Goal: Transaction & Acquisition: Purchase product/service

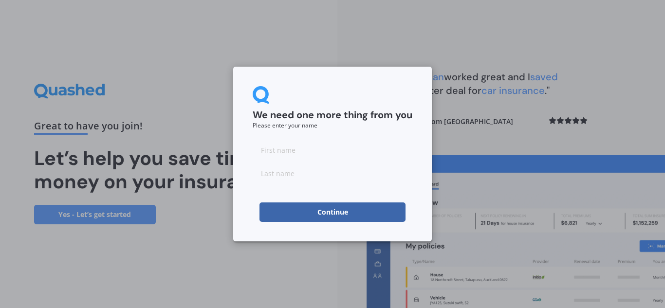
click at [305, 153] on input at bounding box center [333, 149] width 160 height 19
type input "[PERSON_NAME]"
click at [294, 174] on input at bounding box center [333, 173] width 160 height 19
type input "aarts"
click at [288, 204] on button "Continue" at bounding box center [333, 212] width 146 height 19
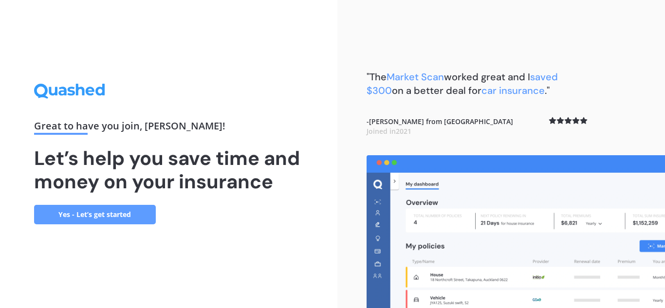
click at [87, 217] on link "Yes - Let’s get started" at bounding box center [95, 214] width 122 height 19
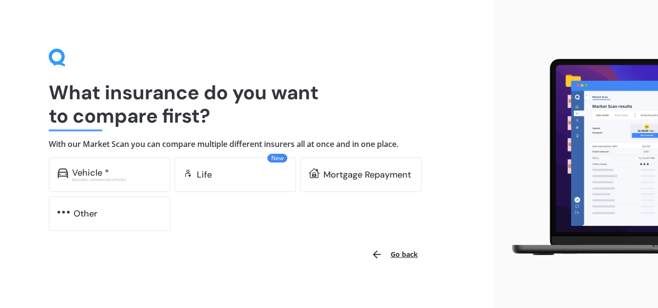
scroll to position [7, 0]
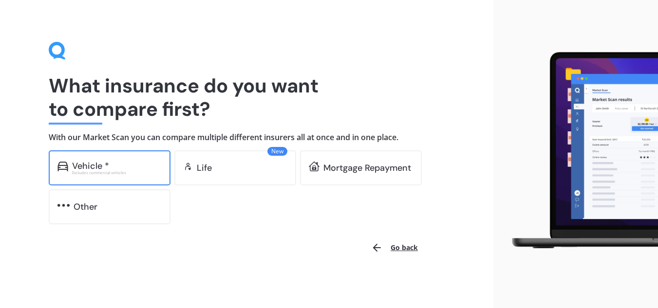
click at [99, 185] on div "Vehicle * Excludes commercial vehicles" at bounding box center [110, 167] width 122 height 35
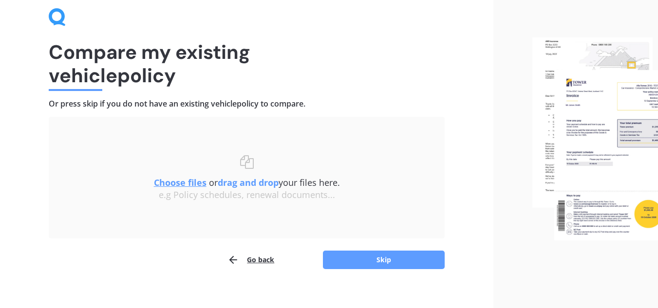
scroll to position [51, 0]
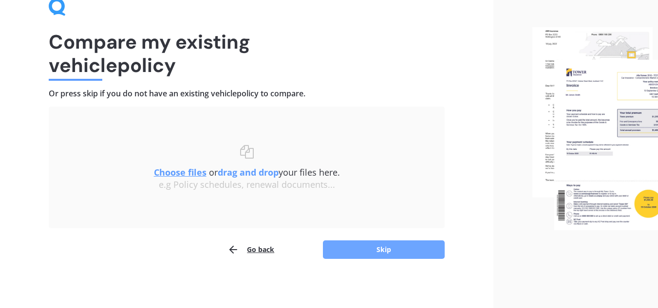
click at [390, 248] on button "Skip" at bounding box center [384, 250] width 122 height 19
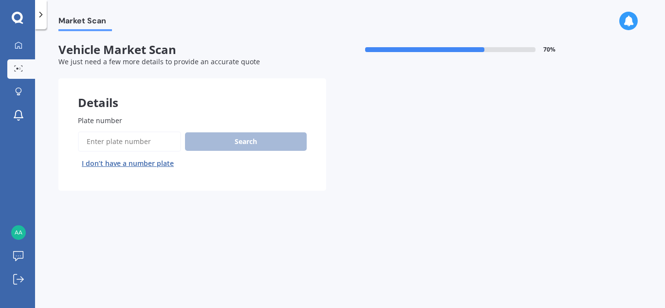
click at [113, 123] on span "Plate number" at bounding box center [100, 120] width 44 height 9
click at [113, 131] on input "Plate number" at bounding box center [129, 141] width 103 height 20
click at [113, 123] on span "Plate number" at bounding box center [100, 120] width 44 height 9
click at [113, 131] on input "Plate number" at bounding box center [129, 141] width 103 height 20
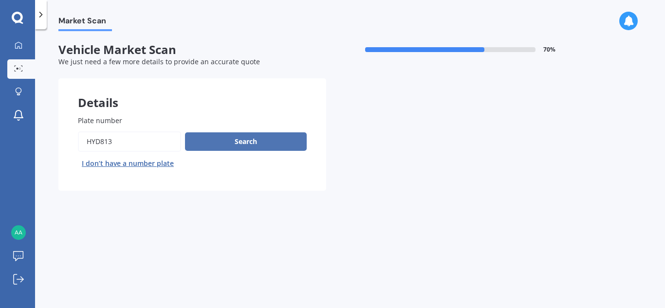
type input "HYD813"
click at [241, 146] on button "Search" at bounding box center [246, 141] width 122 height 19
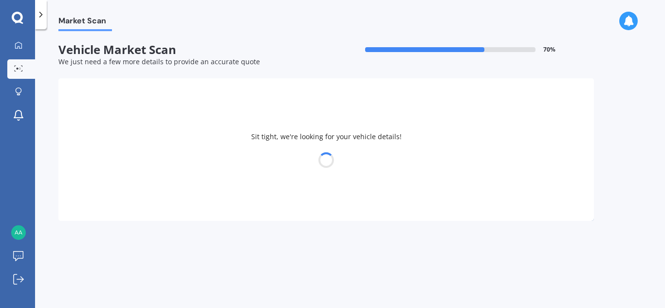
select select "HYUNDAI"
select select "[GEOGRAPHIC_DATA]"
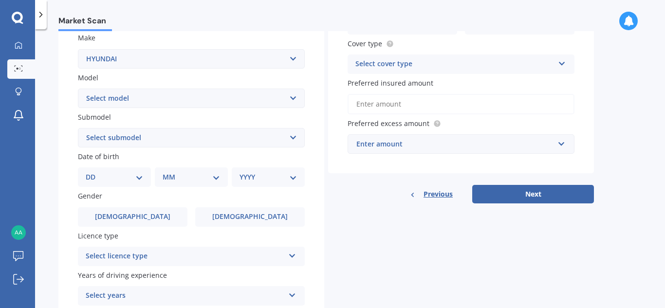
scroll to position [197, 0]
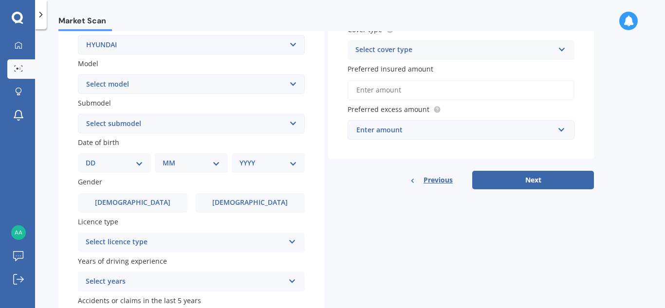
click at [139, 165] on select "DD 01 02 03 04 05 06 07 08 09 10 11 12 13 14 15 16 17 18 19 20 21 22 23 24 25 2…" at bounding box center [114, 163] width 57 height 11
select select "20"
click at [94, 158] on select "DD 01 02 03 04 05 06 07 08 09 10 11 12 13 14 15 16 17 18 19 20 21 22 23 24 25 2…" at bounding box center [114, 163] width 57 height 11
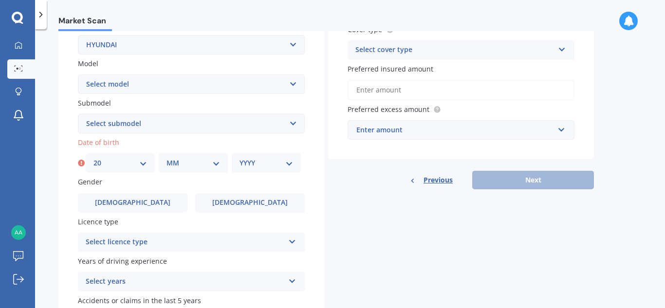
click at [189, 163] on select "MM 01 02 03 04 05 06 07 08 09 10 11 12" at bounding box center [194, 163] width 54 height 11
select select "05"
click at [167, 158] on select "MM 01 02 03 04 05 06 07 08 09 10 11 12" at bounding box center [194, 163] width 54 height 11
click at [259, 163] on select "YYYY 2025 2024 2023 2022 2021 2020 2019 2018 2017 2016 2015 2014 2013 2012 2011…" at bounding box center [267, 163] width 54 height 11
select select "1991"
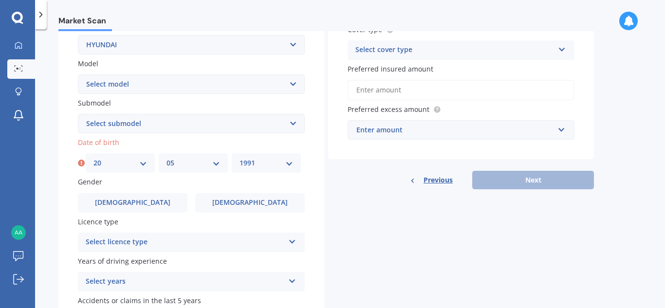
click at [240, 158] on select "YYYY 2025 2024 2023 2022 2021 2020 2019 2018 2017 2016 2015 2014 2013 2012 2011…" at bounding box center [267, 163] width 54 height 11
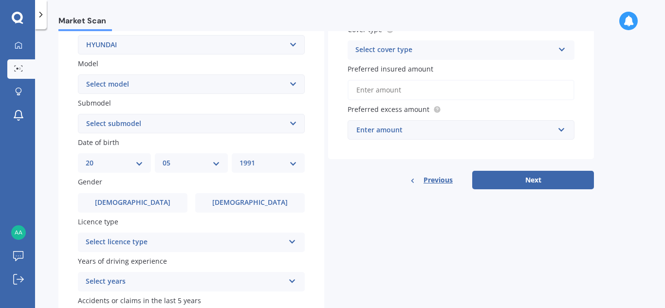
click at [293, 125] on select "Select submodel 2.2 4WD CRDi Elite Turbo Diesel A5 2.2 4WD CRDi Turbo Diesel A5…" at bounding box center [191, 123] width 227 height 19
click at [221, 104] on label "Submodel" at bounding box center [189, 103] width 223 height 10
click at [221, 114] on select "Select submodel 2.2 4WD CRDi Elite Turbo Diesel A5 2.2 4WD CRDi Turbo Diesel A5…" at bounding box center [191, 123] width 227 height 19
click at [221, 104] on label "Submodel" at bounding box center [189, 103] width 223 height 10
click at [221, 114] on select "Select submodel 2.2 4WD CRDi Elite Turbo Diesel A5 2.2 4WD CRDi Turbo Diesel A5…" at bounding box center [191, 123] width 227 height 19
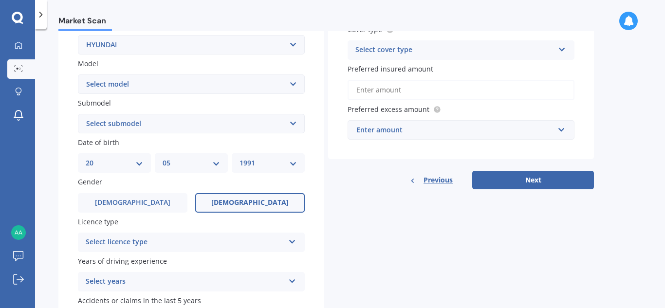
click at [266, 204] on label "[DEMOGRAPHIC_DATA]" at bounding box center [250, 202] width 110 height 19
click at [0, 0] on input "[DEMOGRAPHIC_DATA]" at bounding box center [0, 0] width 0 height 0
click at [294, 239] on icon at bounding box center [292, 240] width 8 height 7
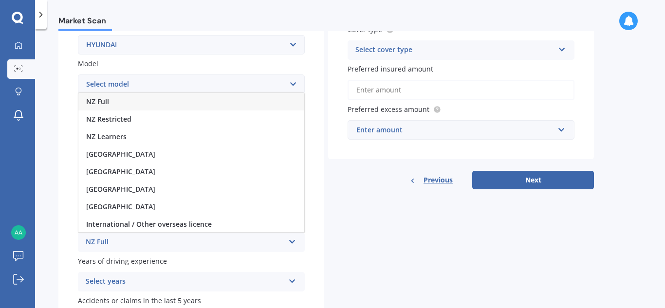
click at [216, 106] on div "NZ Full" at bounding box center [191, 102] width 226 height 18
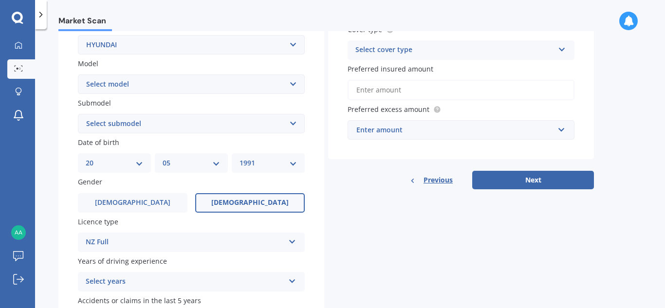
click at [292, 241] on icon at bounding box center [292, 240] width 8 height 7
click at [413, 283] on div "Details Plate number Search I don’t have a number plate Year [DATE] Make Select…" at bounding box center [326, 116] width 536 height 470
click at [295, 279] on icon at bounding box center [292, 279] width 8 height 7
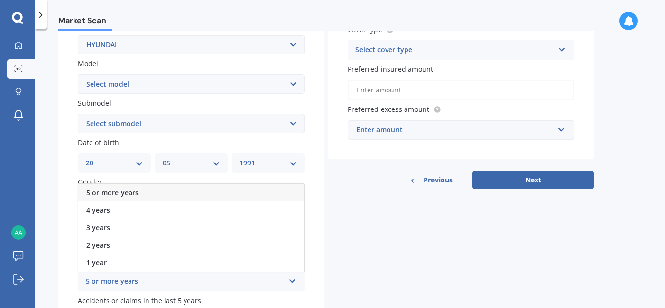
click at [228, 199] on div "5 or more years" at bounding box center [191, 193] width 226 height 18
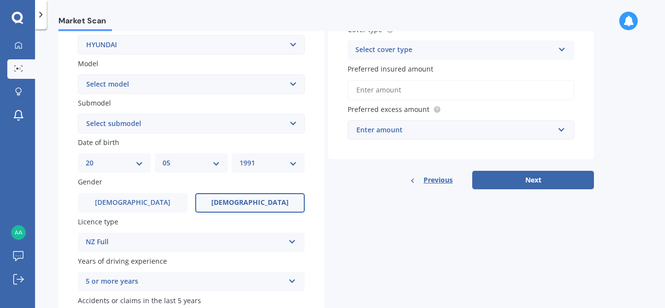
scroll to position [265, 0]
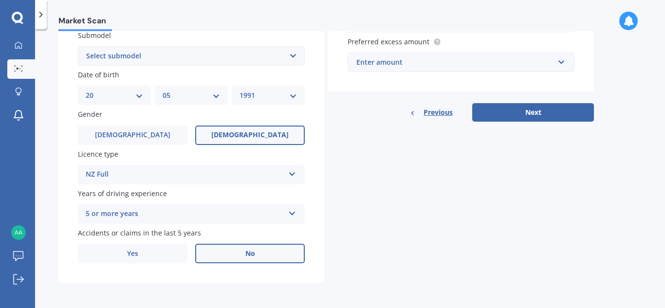
click at [253, 248] on label "No" at bounding box center [250, 253] width 110 height 19
click at [0, 0] on input "No" at bounding box center [0, 0] width 0 height 0
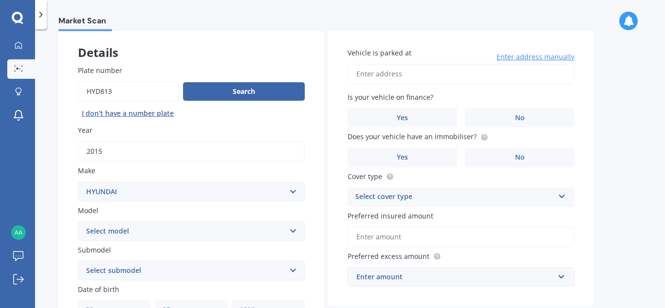
scroll to position [10, 0]
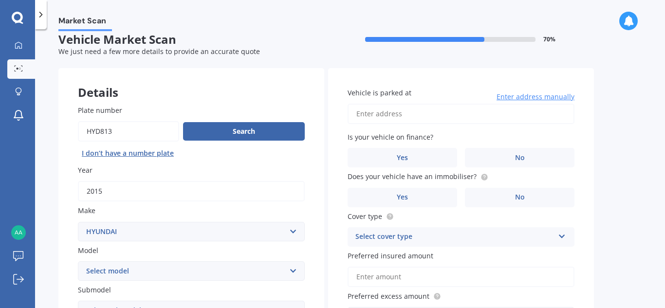
click at [403, 110] on input "Vehicle is parked at" at bounding box center [461, 114] width 227 height 20
type input "[STREET_ADDRESS]"
click at [488, 155] on label "No" at bounding box center [520, 157] width 110 height 19
click at [0, 0] on input "No" at bounding box center [0, 0] width 0 height 0
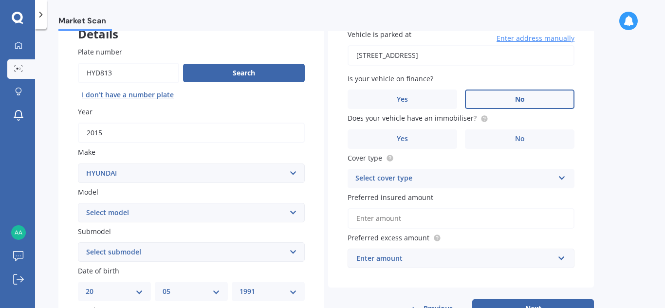
scroll to position [67, 0]
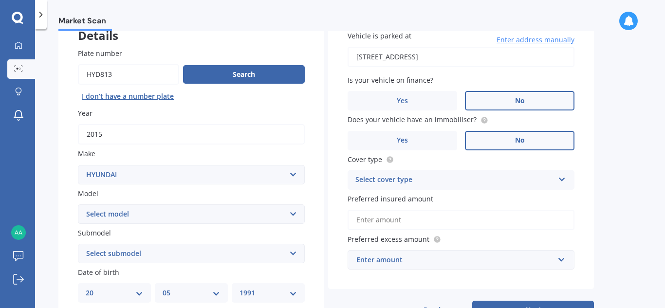
click at [533, 141] on label "No" at bounding box center [520, 140] width 110 height 19
click at [0, 0] on input "No" at bounding box center [0, 0] width 0 height 0
click at [559, 180] on icon at bounding box center [562, 177] width 8 height 7
click at [473, 198] on div "Comprehensive" at bounding box center [461, 199] width 226 height 18
click at [432, 221] on input "Preferred insured amount" at bounding box center [461, 220] width 227 height 20
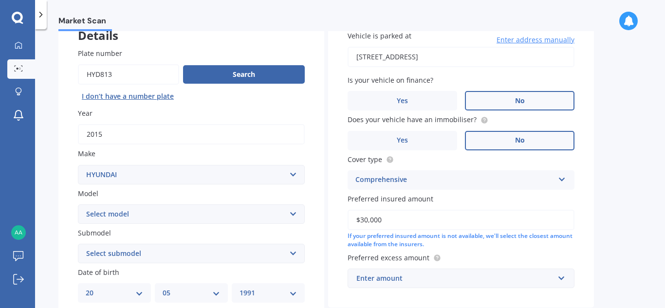
type input "$30,000"
click at [573, 243] on div "If your preferred insured amount is not available, we'll select the closest amo…" at bounding box center [461, 240] width 227 height 17
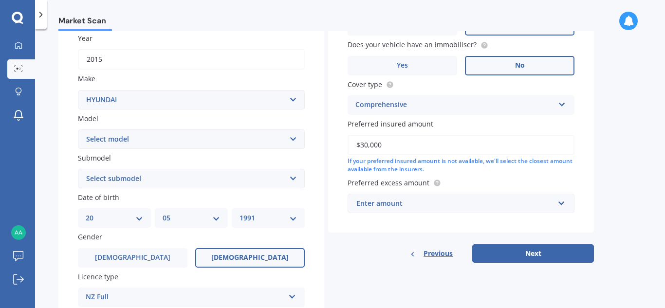
scroll to position [145, 0]
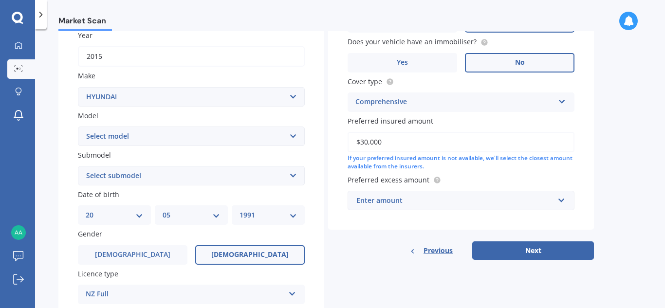
click at [406, 196] on div "Enter amount" at bounding box center [455, 200] width 198 height 11
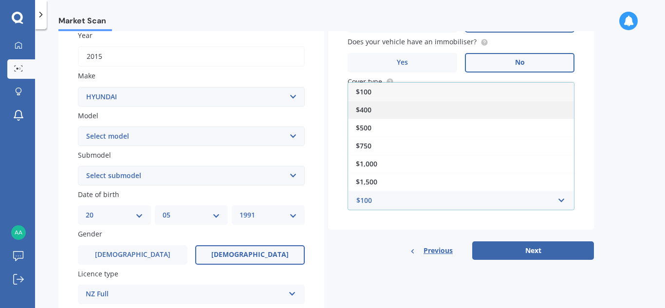
click at [377, 112] on div "$400" at bounding box center [461, 110] width 226 height 18
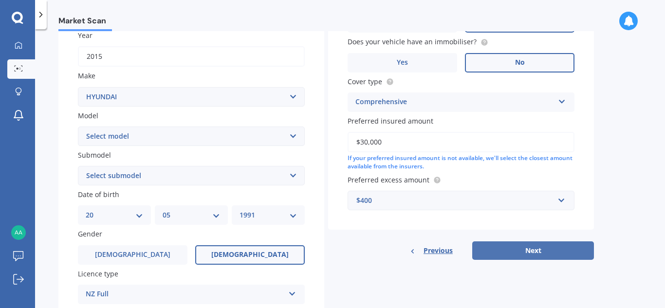
click at [543, 248] on button "Next" at bounding box center [533, 251] width 122 height 19
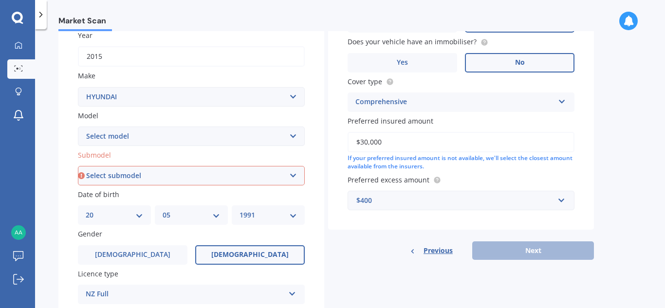
click at [291, 178] on select "Select submodel 2.2 4WD CRDi Elite Turbo Diesel A5 2.2 4WD CRDi Turbo Diesel A5…" at bounding box center [191, 175] width 227 height 19
click at [312, 105] on div "Plate number Search I don’t have a number plate Year [DATE] Make Select make AC…" at bounding box center [191, 177] width 266 height 452
click at [296, 173] on select "Select submodel 2.2 4WD CRDi Elite Turbo Diesel A5 2.2 4WD CRDi Turbo Diesel A5…" at bounding box center [191, 175] width 227 height 19
select select "2.2 4WD CRDI ELITE TURBO DIESEL A5"
click at [78, 166] on select "Select submodel 2.2 4WD CRDi Elite Turbo Diesel A5 2.2 4WD CRDi Turbo Diesel A5…" at bounding box center [191, 175] width 227 height 19
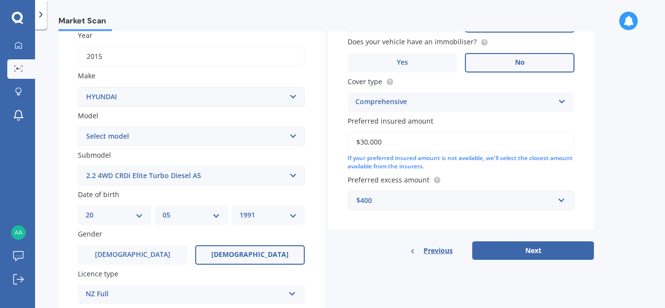
click at [535, 241] on div "Vehicle is parked at [STREET_ADDRESS] Enter address manually Is your vehicle on…" at bounding box center [461, 96] width 266 height 327
click at [533, 246] on button "Next" at bounding box center [533, 251] width 122 height 19
select select "20"
select select "05"
select select "1991"
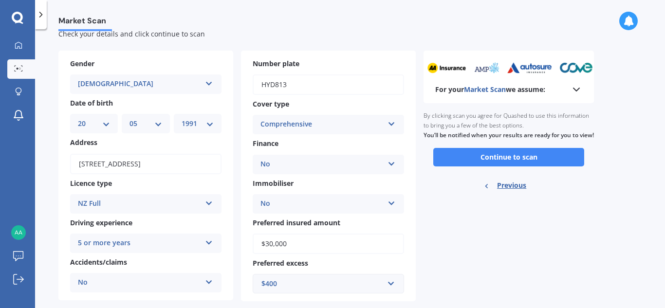
scroll to position [46, 0]
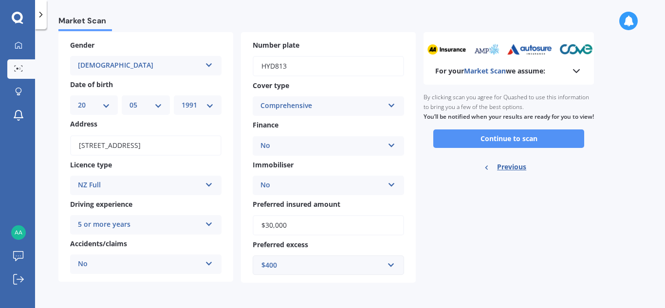
click at [516, 148] on button "Continue to scan" at bounding box center [508, 139] width 151 height 19
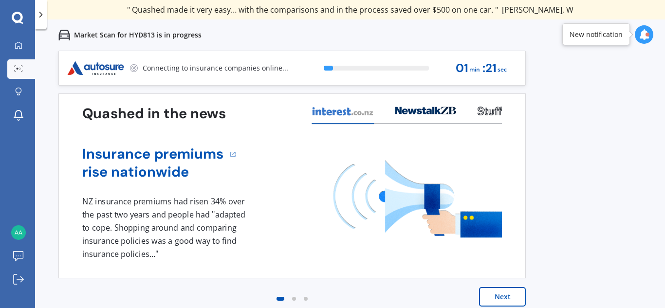
click at [500, 298] on button "Next" at bounding box center [502, 296] width 47 height 19
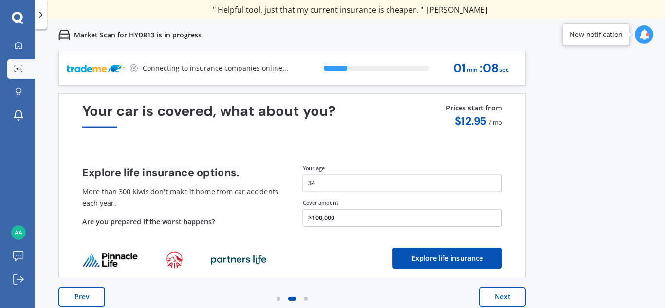
click at [315, 218] on button "$100,000" at bounding box center [403, 218] width 200 height 18
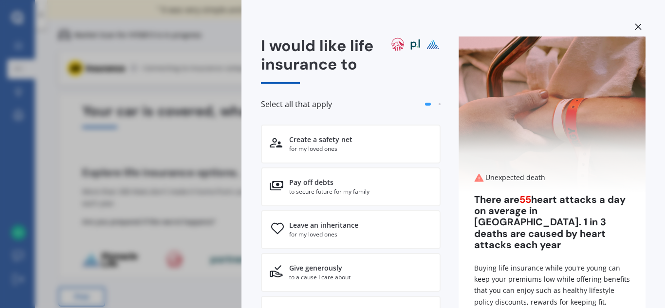
click at [209, 7] on div "I would like life insurance to Select all that apply Create a safety net for my…" at bounding box center [332, 154] width 665 height 308
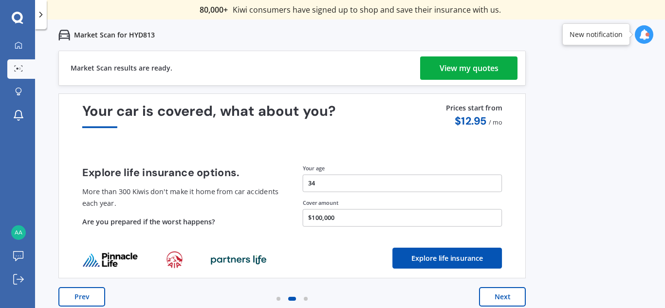
click at [473, 71] on div "View my quotes" at bounding box center [469, 67] width 59 height 23
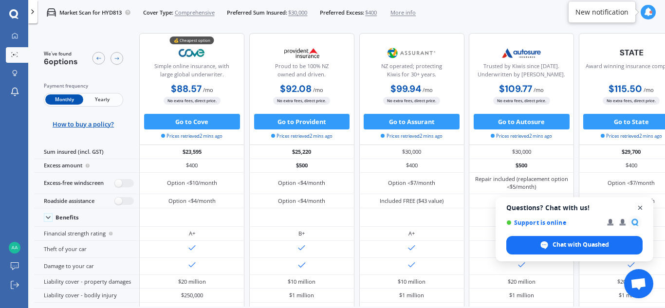
click at [638, 204] on span "Close chat" at bounding box center [641, 208] width 12 height 12
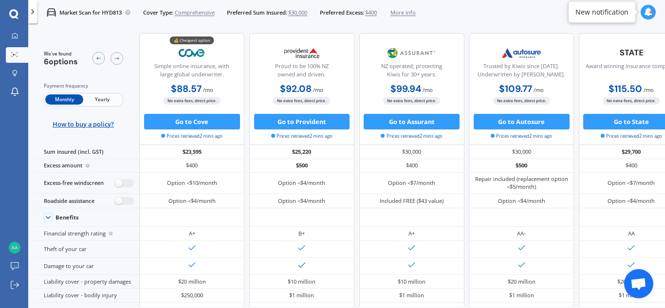
scroll to position [8, 0]
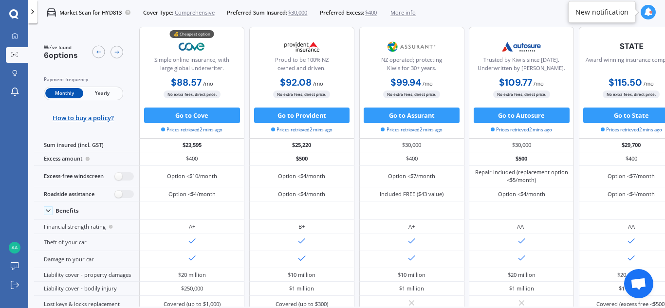
click at [429, 305] on div "We've found 6 options Payment frequency Monthly Yearly How to buy a policy? 💰 C…" at bounding box center [349, 180] width 631 height 306
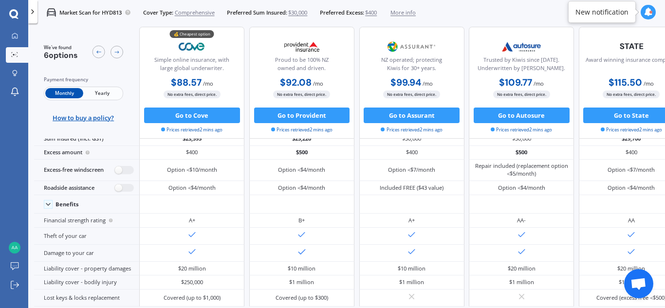
scroll to position [0, 0]
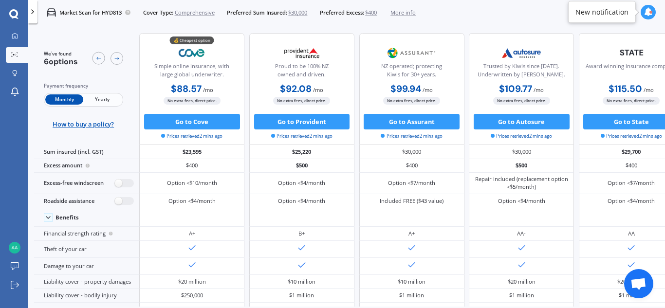
click at [104, 98] on span "Yearly" at bounding box center [102, 99] width 38 height 10
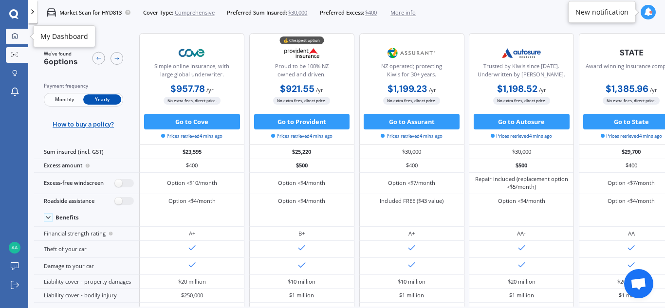
click at [10, 37] on div at bounding box center [15, 36] width 12 height 7
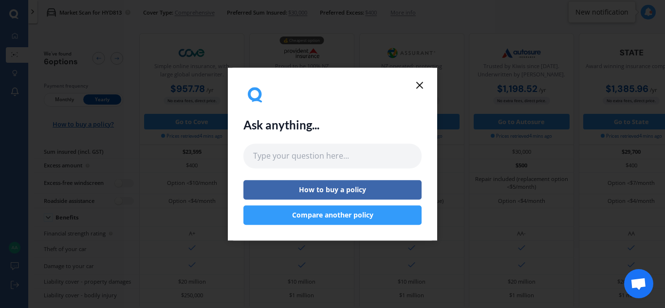
click at [359, 219] on button "Compare another policy" at bounding box center [332, 215] width 178 height 19
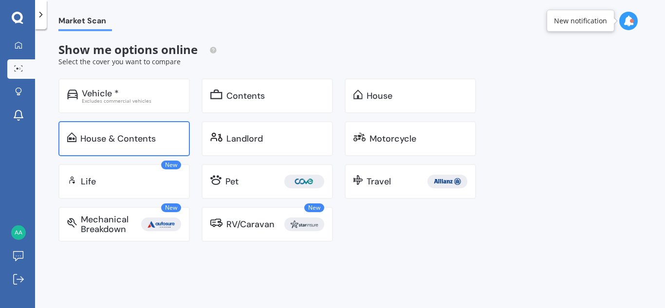
click at [137, 135] on div "House & Contents" at bounding box center [117, 139] width 75 height 10
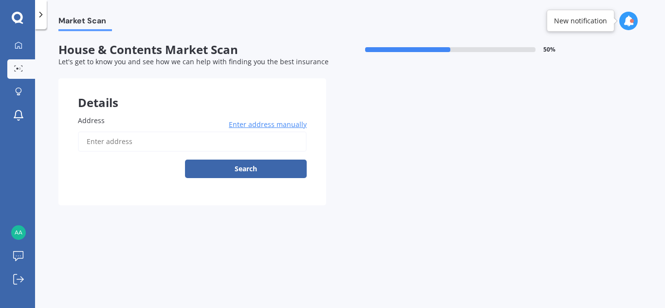
click at [131, 119] on label "Address" at bounding box center [190, 120] width 225 height 10
click at [131, 131] on input "Address" at bounding box center [192, 141] width 229 height 20
click at [229, 169] on button "Search" at bounding box center [246, 169] width 122 height 19
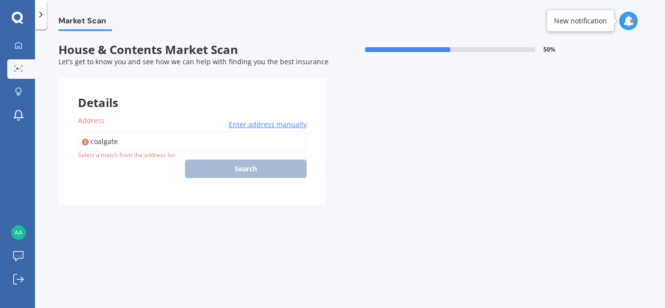
click at [162, 143] on input "coalgate" at bounding box center [192, 141] width 229 height 20
type input "[GEOGRAPHIC_DATA]"
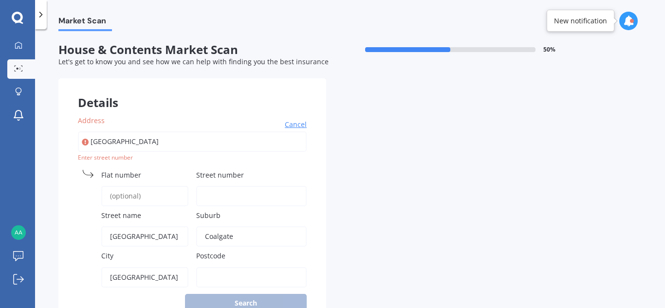
click at [295, 126] on span "Cancel" at bounding box center [296, 125] width 22 height 10
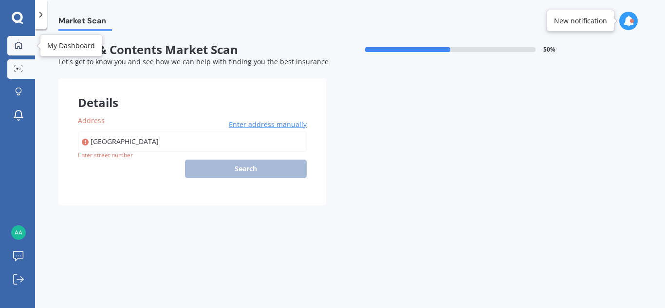
click at [18, 47] on icon at bounding box center [18, 44] width 7 height 7
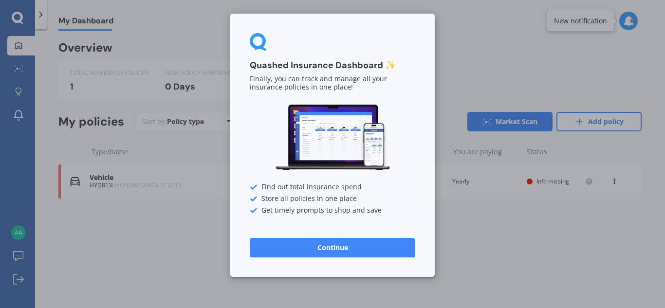
click at [346, 252] on button "Continue" at bounding box center [333, 247] width 166 height 19
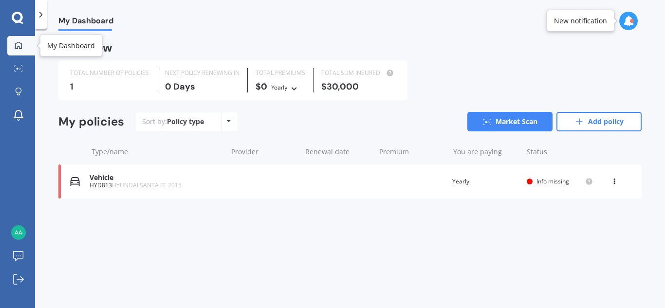
click at [18, 46] on icon at bounding box center [19, 45] width 8 height 8
click at [19, 92] on icon at bounding box center [18, 92] width 7 height 8
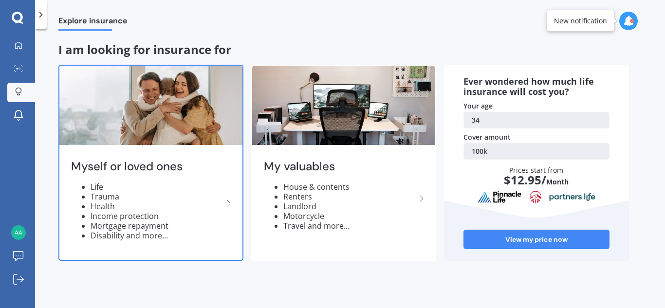
click at [162, 207] on li "Health" at bounding box center [157, 207] width 132 height 10
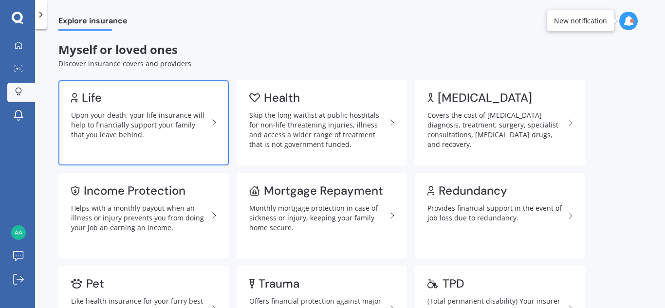
click at [146, 120] on div "Upon your death, your life insurance will help to financially support your fami…" at bounding box center [139, 125] width 137 height 29
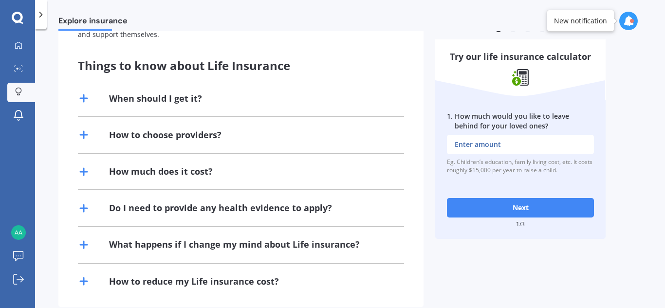
scroll to position [224, 0]
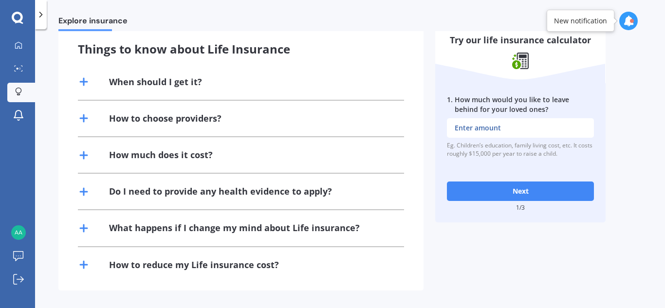
click at [533, 132] on input "1 . How much would you like to leave behind for your loved ones?" at bounding box center [520, 127] width 147 height 19
type input "$350,000"
click at [522, 196] on button "Next" at bounding box center [520, 191] width 147 height 19
click at [534, 138] on div "2 . How much outstanding debt do you have, including mortgage? Eg. Mortgage, cr…" at bounding box center [520, 126] width 170 height 87
click at [527, 129] on input "2 . How much outstanding debt do you have, including mortgage?" at bounding box center [520, 127] width 147 height 19
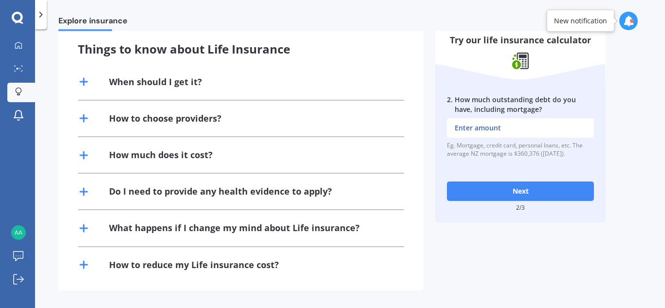
click at [521, 125] on input "2 . How much outstanding debt do you have, including mortgage?" at bounding box center [520, 127] width 147 height 19
type input "$300,000"
click at [525, 190] on button "Next" at bounding box center [520, 191] width 147 height 19
click at [516, 198] on button "Next" at bounding box center [520, 191] width 147 height 19
type input "$0"
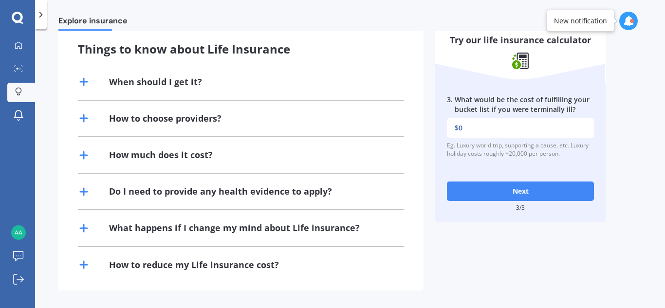
click at [522, 190] on button "Next" at bounding box center [520, 191] width 147 height 19
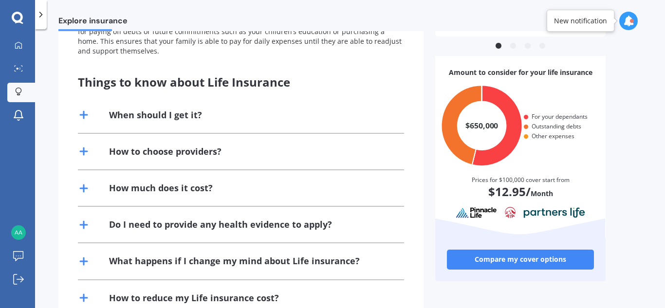
scroll to position [192, 0]
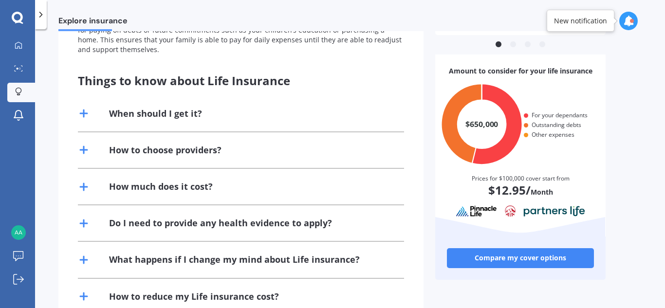
click at [512, 258] on link "Compare my cover options" at bounding box center [520, 257] width 147 height 19
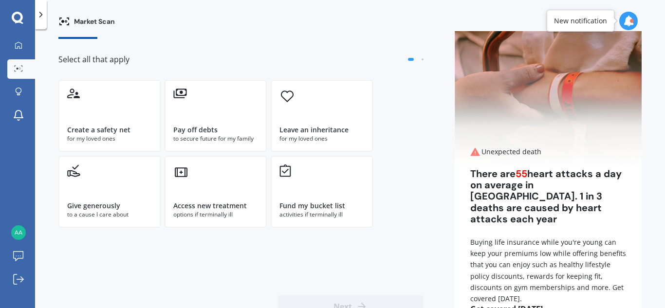
scroll to position [34, 0]
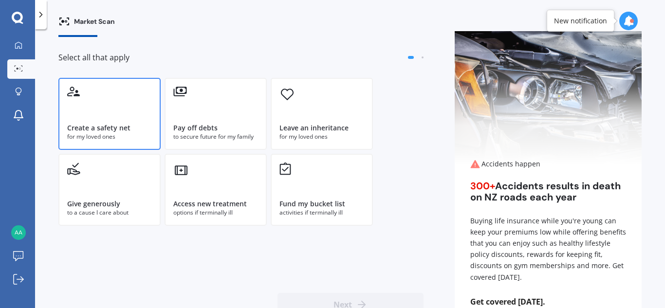
click at [87, 106] on div "Create a safety net for my loved ones" at bounding box center [109, 114] width 102 height 72
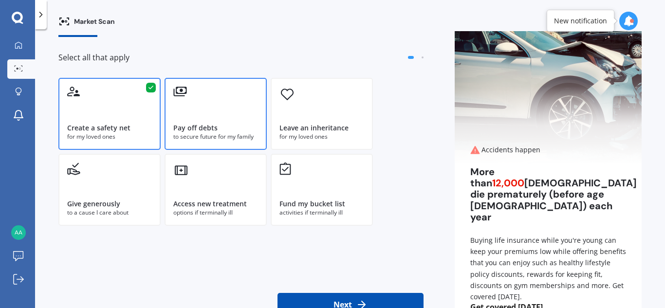
click at [205, 124] on div "Pay off debts" at bounding box center [195, 128] width 44 height 10
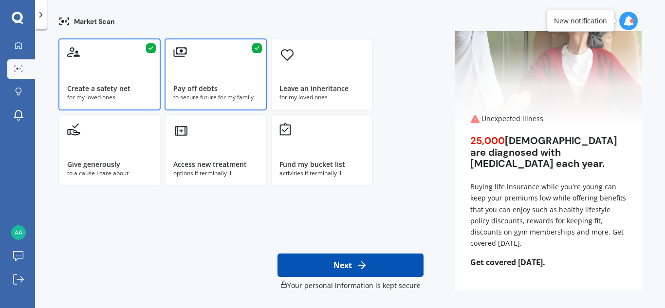
click at [356, 268] on icon at bounding box center [362, 266] width 12 height 12
select select "20"
select select "05"
select select "1991"
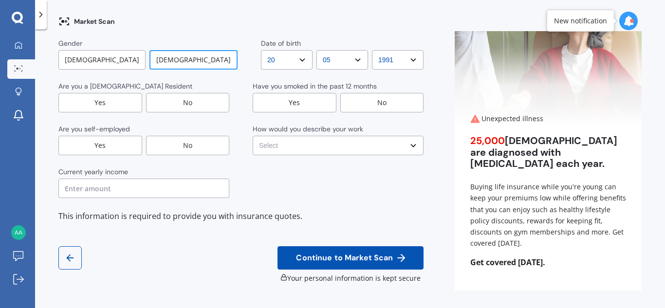
scroll to position [0, 0]
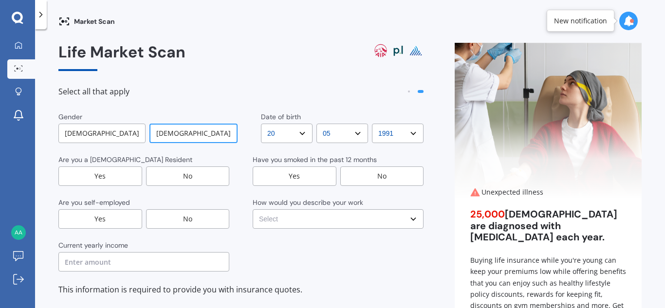
click at [117, 178] on div "Yes" at bounding box center [100, 176] width 84 height 19
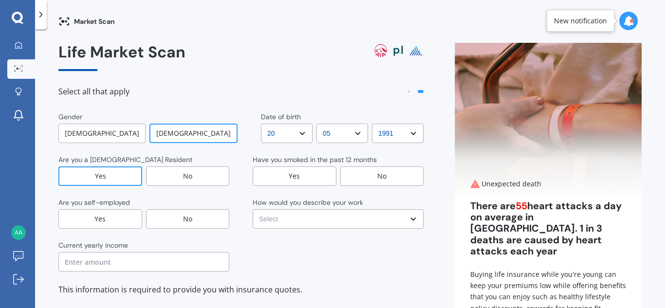
click at [188, 215] on div "No" at bounding box center [188, 218] width 84 height 19
click at [171, 260] on input "text" at bounding box center [143, 261] width 171 height 19
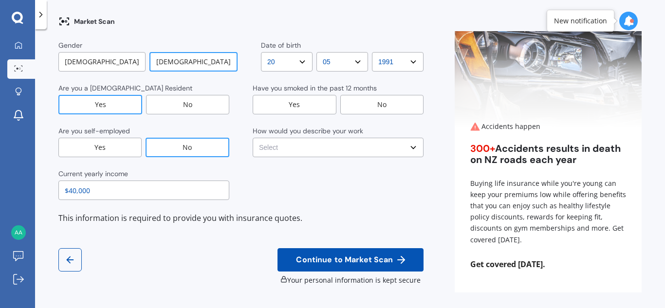
scroll to position [73, 0]
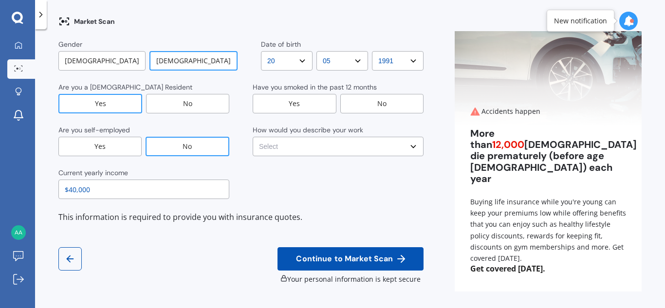
type input "$40,000"
click at [373, 102] on div "No" at bounding box center [382, 103] width 84 height 19
click at [406, 146] on select "Select No manual work e.g. lawyer, consultant, engineer Light manual work [PERS…" at bounding box center [338, 146] width 171 height 19
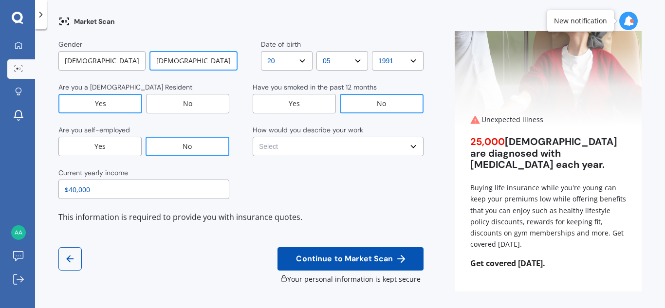
select select "Light manual work e.g. plumber, nurse, hairdresser"
click at [253, 137] on select "Select No manual work e.g. lawyer, consultant, engineer Light manual work [PERS…" at bounding box center [338, 146] width 171 height 19
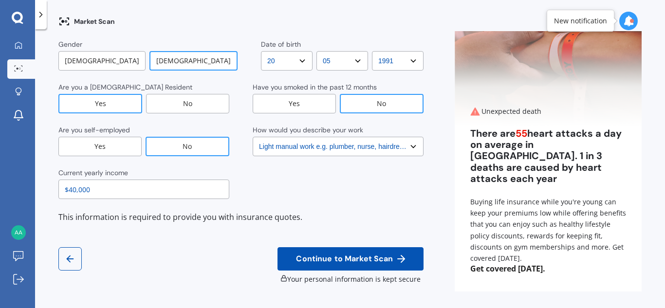
click at [372, 255] on span "Continue to Market Scan" at bounding box center [344, 259] width 101 height 9
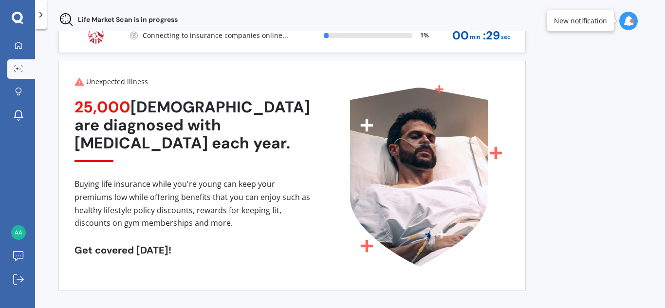
scroll to position [25, 0]
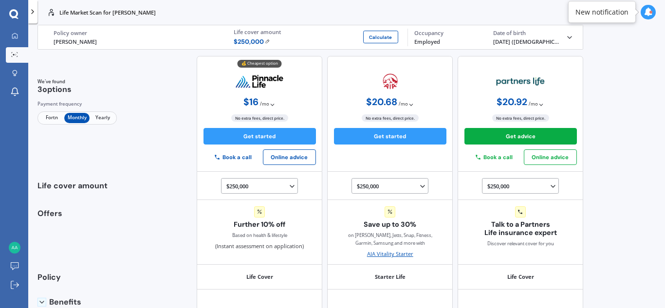
click at [50, 119] on span "Fortn" at bounding box center [51, 118] width 25 height 10
click at [266, 41] on img at bounding box center [267, 41] width 5 height 5
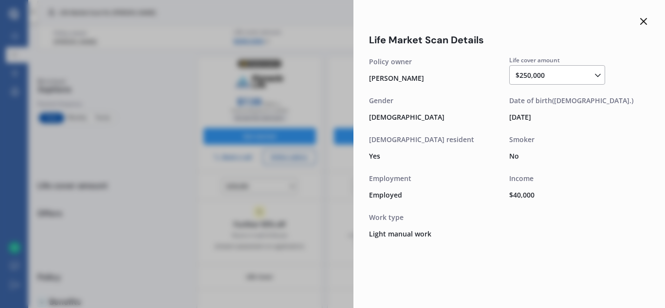
click at [524, 76] on div "$250,000 $100,000 $150,000 $200,000 $250,000 $300,000 $350,000 $400,000 $500,00…" at bounding box center [559, 76] width 87 height 12
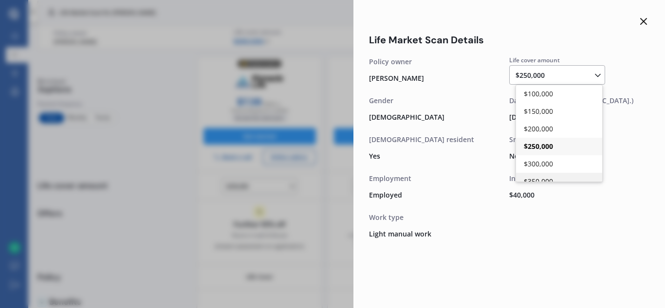
click at [547, 176] on div "$350,000" at bounding box center [559, 182] width 86 height 18
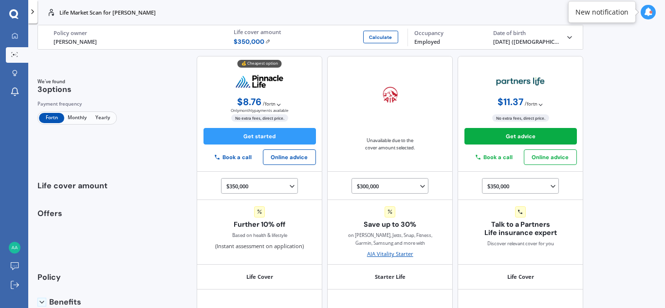
click at [267, 38] on span "$ 350,000" at bounding box center [252, 41] width 37 height 9
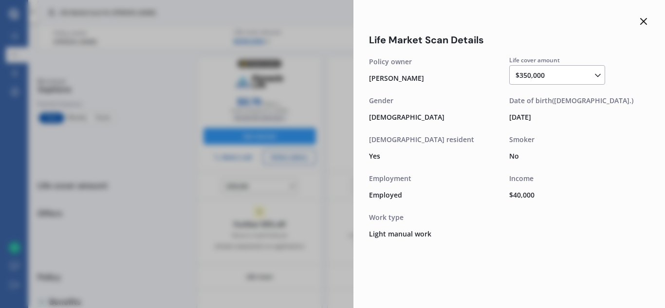
click at [599, 76] on polyline at bounding box center [598, 76] width 5 height 2
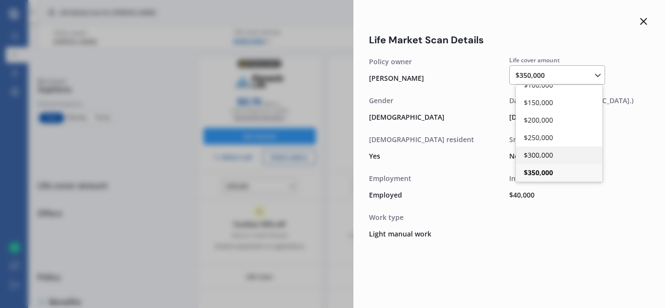
click at [541, 155] on span "$300,000" at bounding box center [538, 154] width 29 height 9
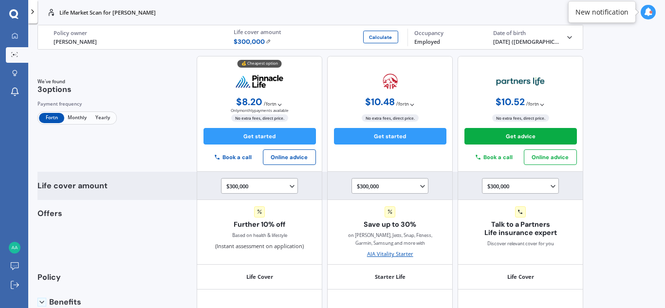
click at [419, 189] on icon at bounding box center [423, 187] width 8 height 8
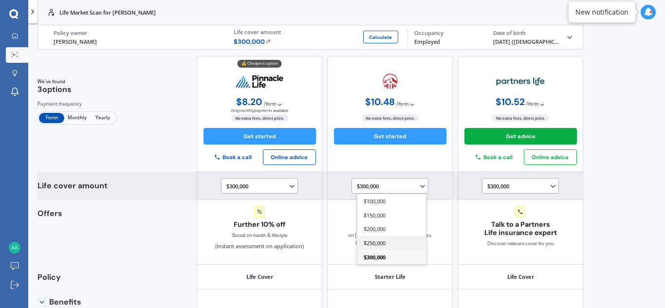
click at [374, 244] on span "$250,000" at bounding box center [375, 243] width 22 height 7
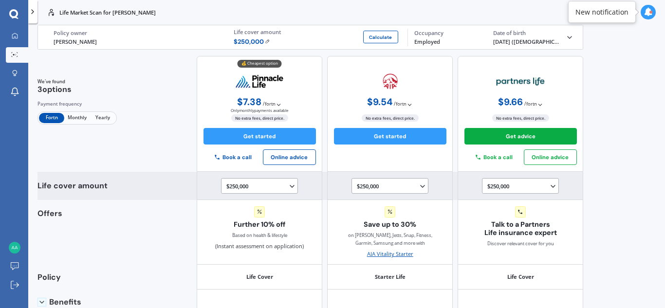
click at [421, 187] on polyline at bounding box center [423, 187] width 4 height 2
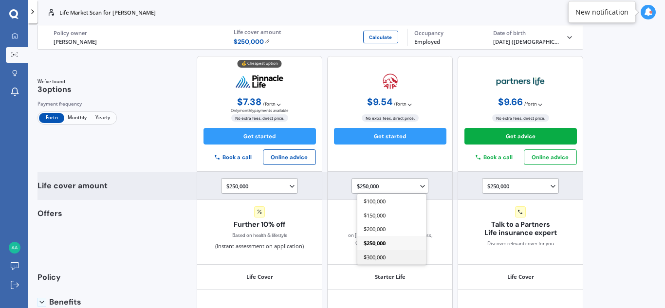
click at [378, 254] on span "$300,000" at bounding box center [375, 257] width 22 height 7
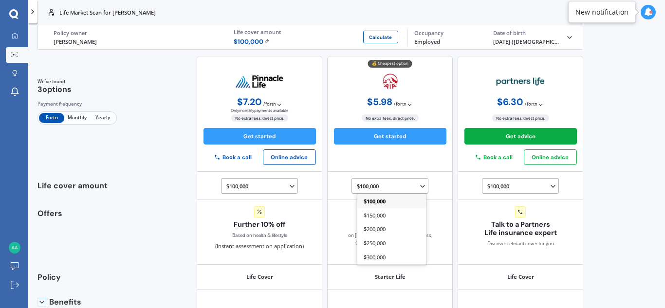
click at [264, 41] on img at bounding box center [266, 41] width 5 height 5
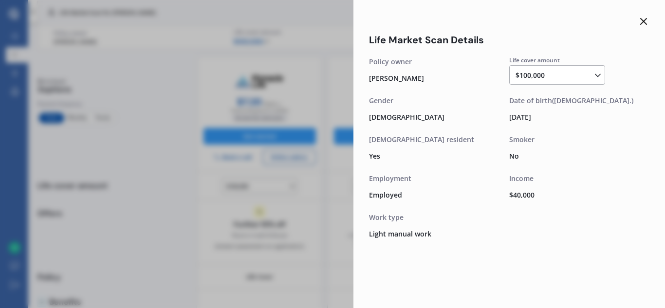
click at [598, 75] on icon at bounding box center [598, 76] width 10 height 10
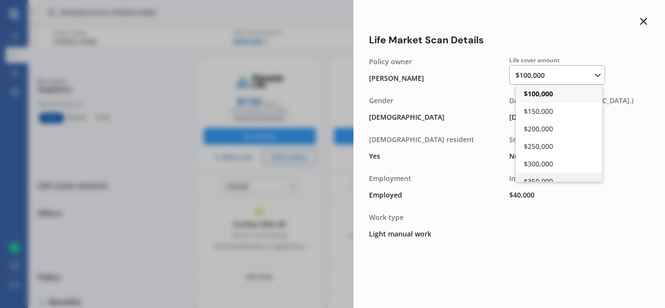
click at [546, 181] on span "$350,000" at bounding box center [538, 181] width 29 height 9
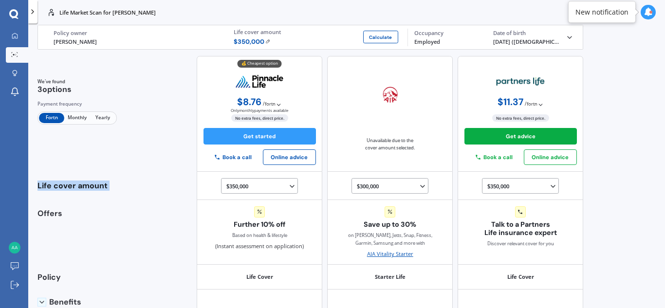
drag, startPoint x: 591, startPoint y: 157, endPoint x: 597, endPoint y: 189, distance: 33.1
click at [597, 189] on div "Life Market Scan for [PERSON_NAME] Life Market Scan for [PERSON_NAME] Life [PER…" at bounding box center [346, 154] width 637 height 308
drag, startPoint x: 585, startPoint y: 147, endPoint x: 584, endPoint y: 158, distance: 11.7
click at [584, 158] on div "Life Market Scan for [PERSON_NAME] Life [PERSON_NAME] Policy owner $ 350,000 Ca…" at bounding box center [308, 167] width 561 height 285
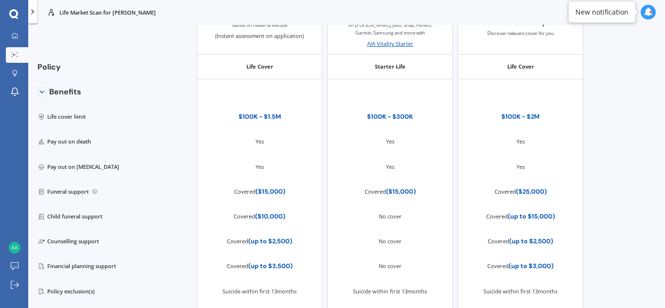
scroll to position [322, 0]
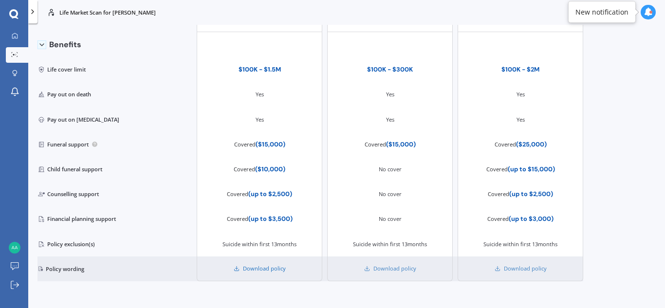
click at [253, 268] on link "Download policy" at bounding box center [260, 269] width 52 height 8
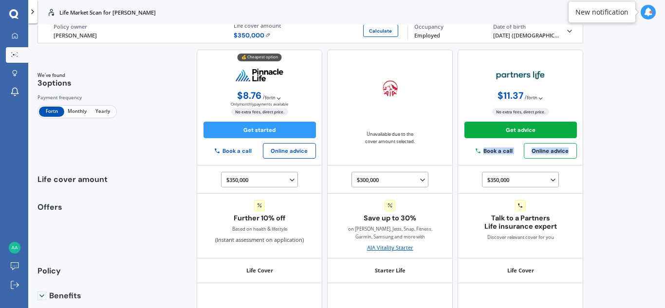
scroll to position [0, 0]
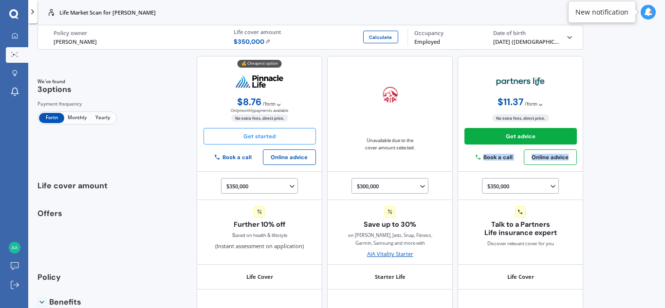
click at [272, 136] on button "Get started" at bounding box center [260, 136] width 112 height 17
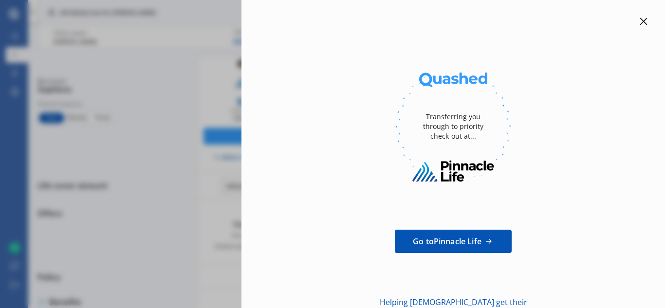
click at [642, 20] on icon at bounding box center [644, 22] width 8 height 8
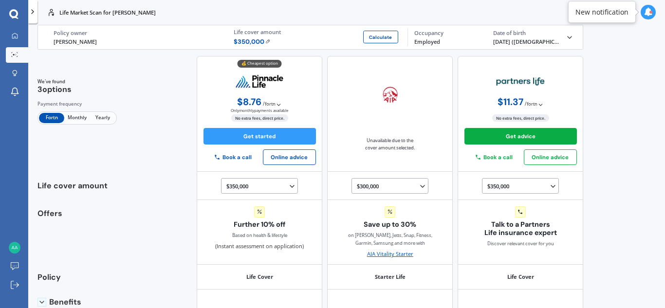
click at [267, 77] on img at bounding box center [259, 82] width 49 height 14
